Goal: Register for event/course

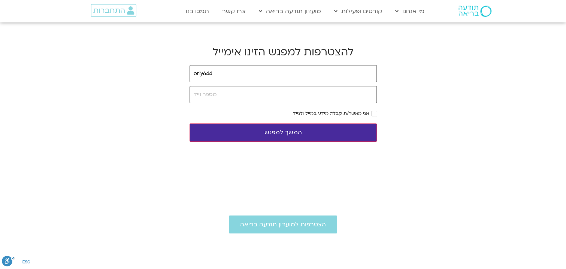
type input "orly644"
click at [245, 76] on input "email" at bounding box center [282, 73] width 187 height 17
type input "[EMAIL_ADDRESS][DOMAIN_NAME]"
click at [227, 98] on input "tel" at bounding box center [282, 94] width 187 height 17
type input "0527331365"
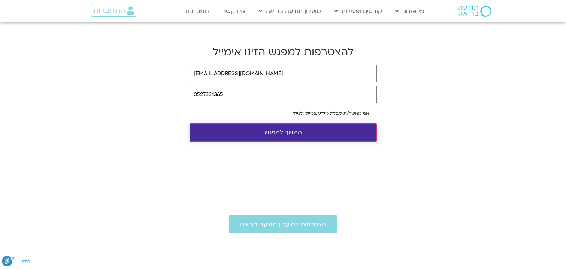
click at [295, 131] on button "המשך למפגש" at bounding box center [282, 133] width 187 height 18
